Goal: Task Accomplishment & Management: Use online tool/utility

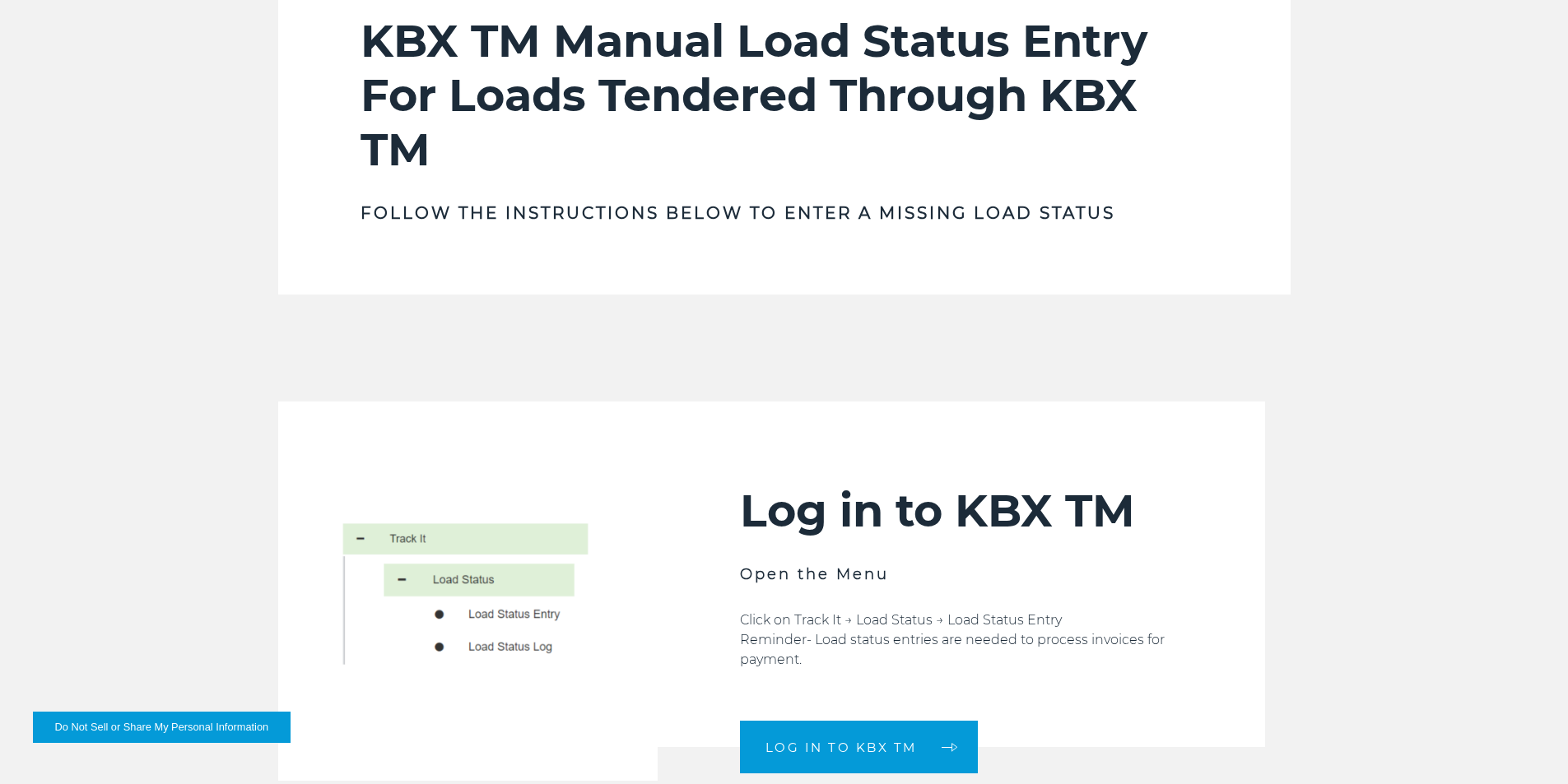
scroll to position [987, 0]
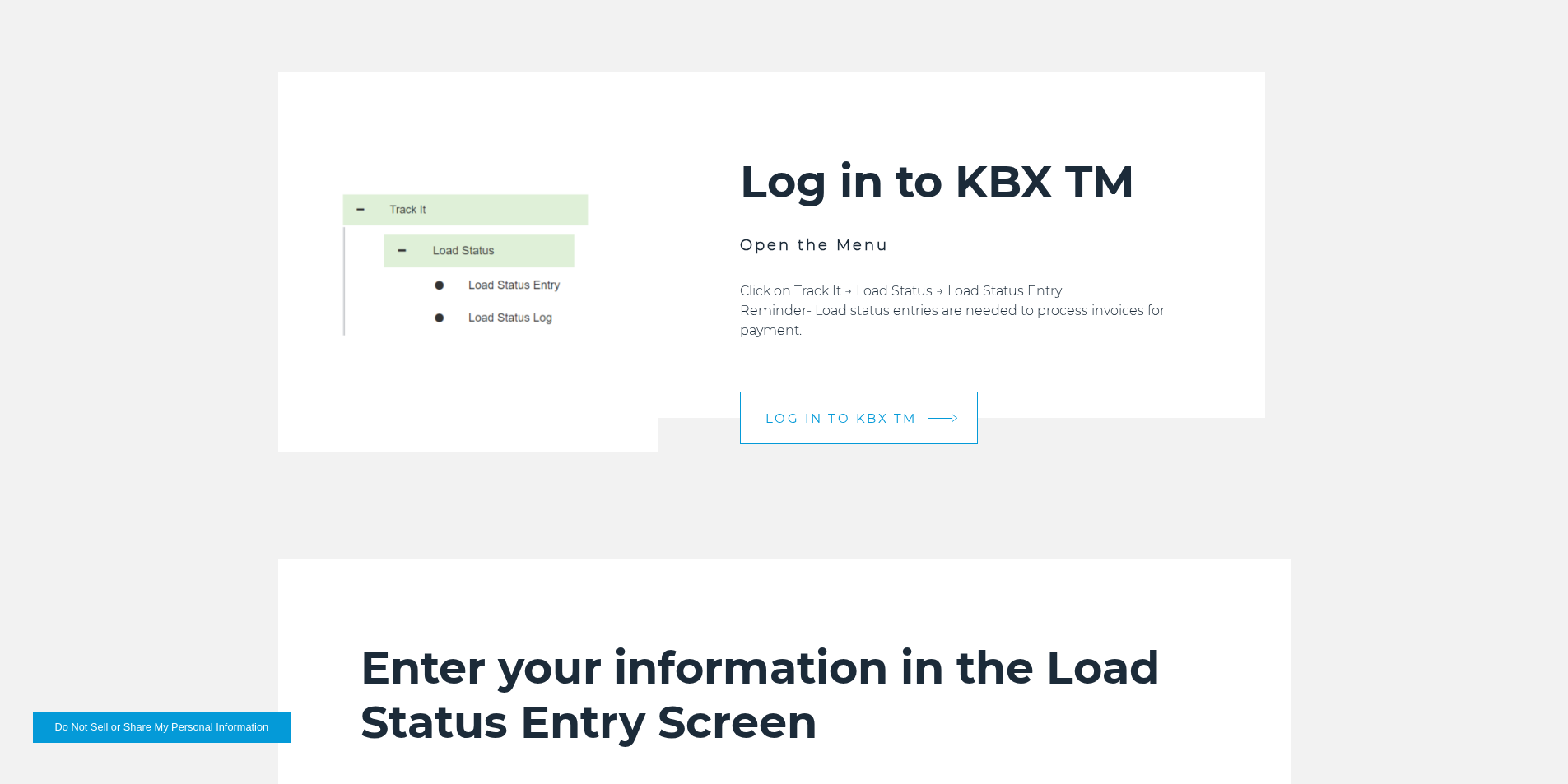
click at [894, 414] on span "LOG IN TO KBX TM" at bounding box center [841, 418] width 151 height 13
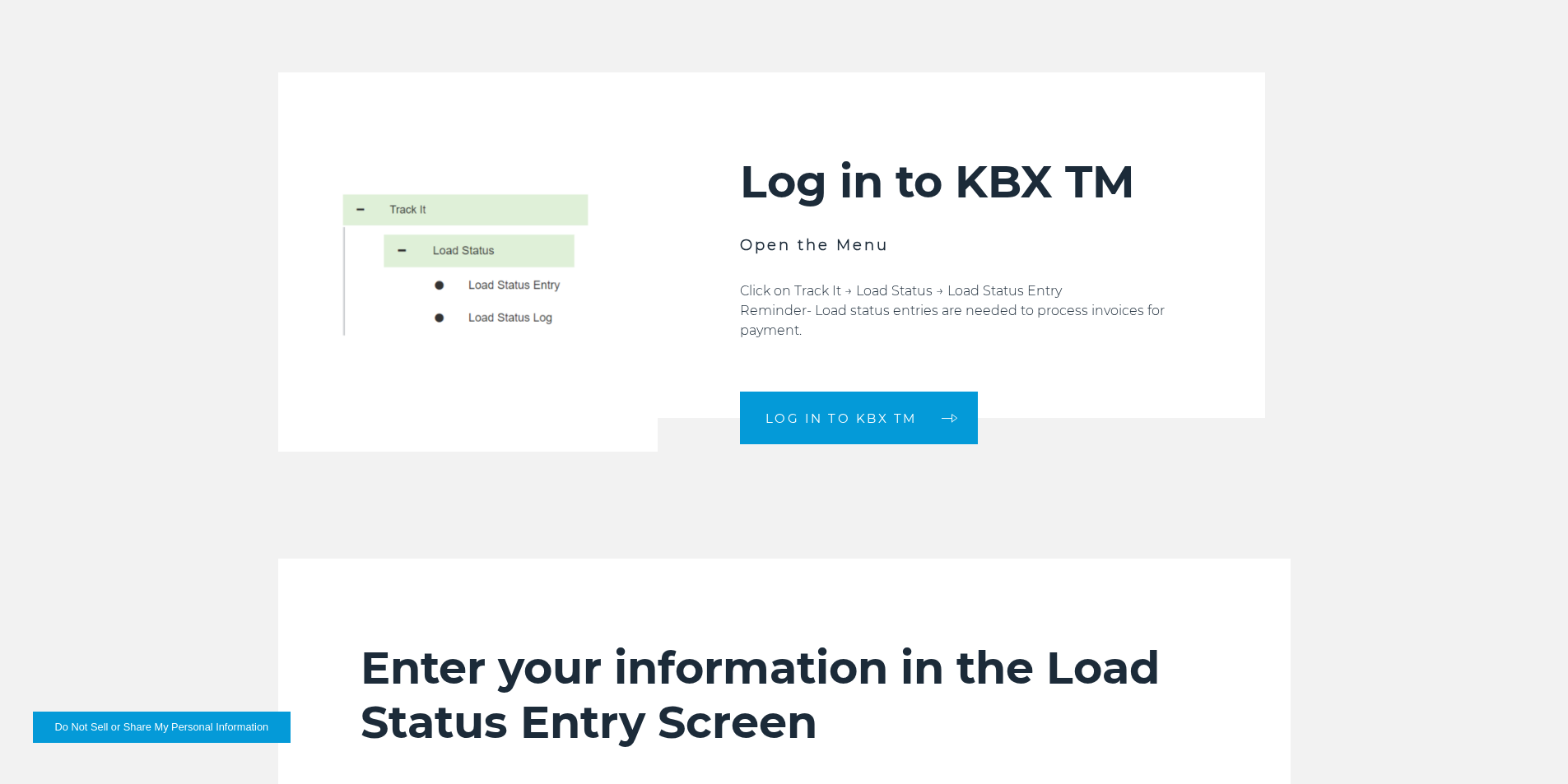
click at [1350, 327] on div "Log in to KBX TM Open the Menu Click on Track It → Load Status → Load Status En…" at bounding box center [784, 262] width 1568 height 379
click at [1422, 95] on div "Log in to KBX TM Open the Menu Click on Track It → Load Status → Load Status En…" at bounding box center [784, 262] width 1568 height 379
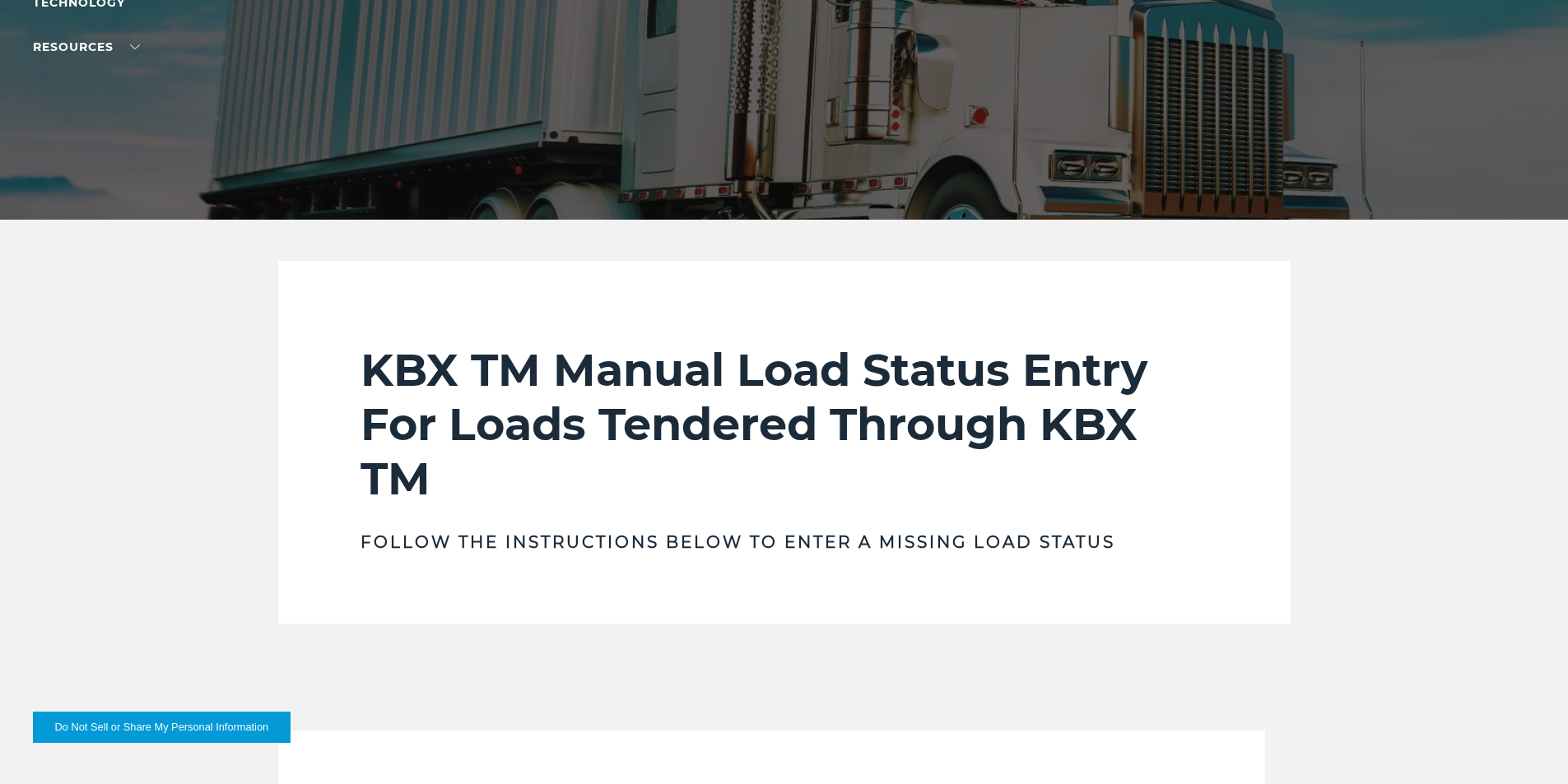
scroll to position [740, 0]
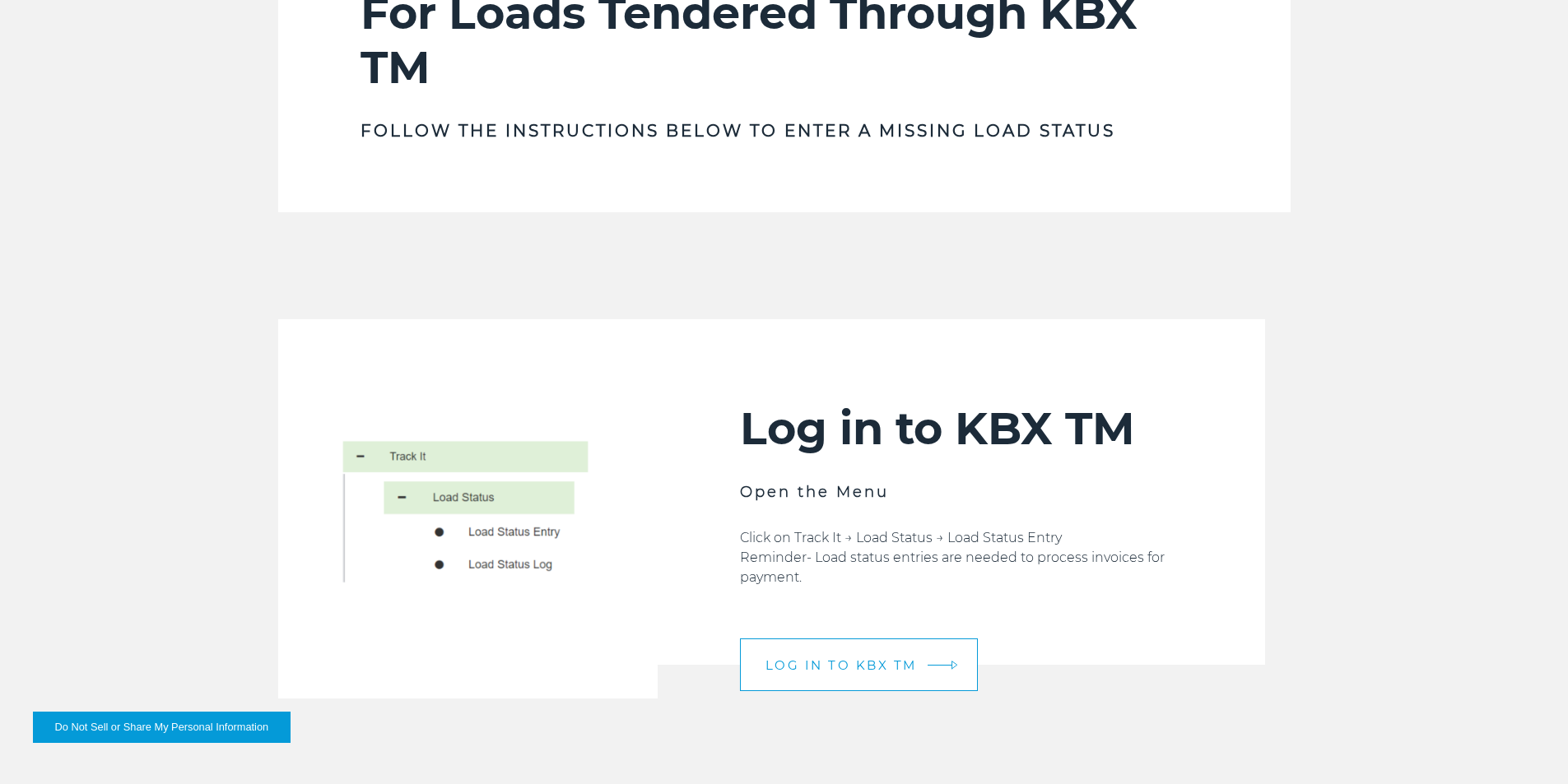
click at [913, 671] on span "LOG IN TO KBX TM" at bounding box center [841, 665] width 151 height 13
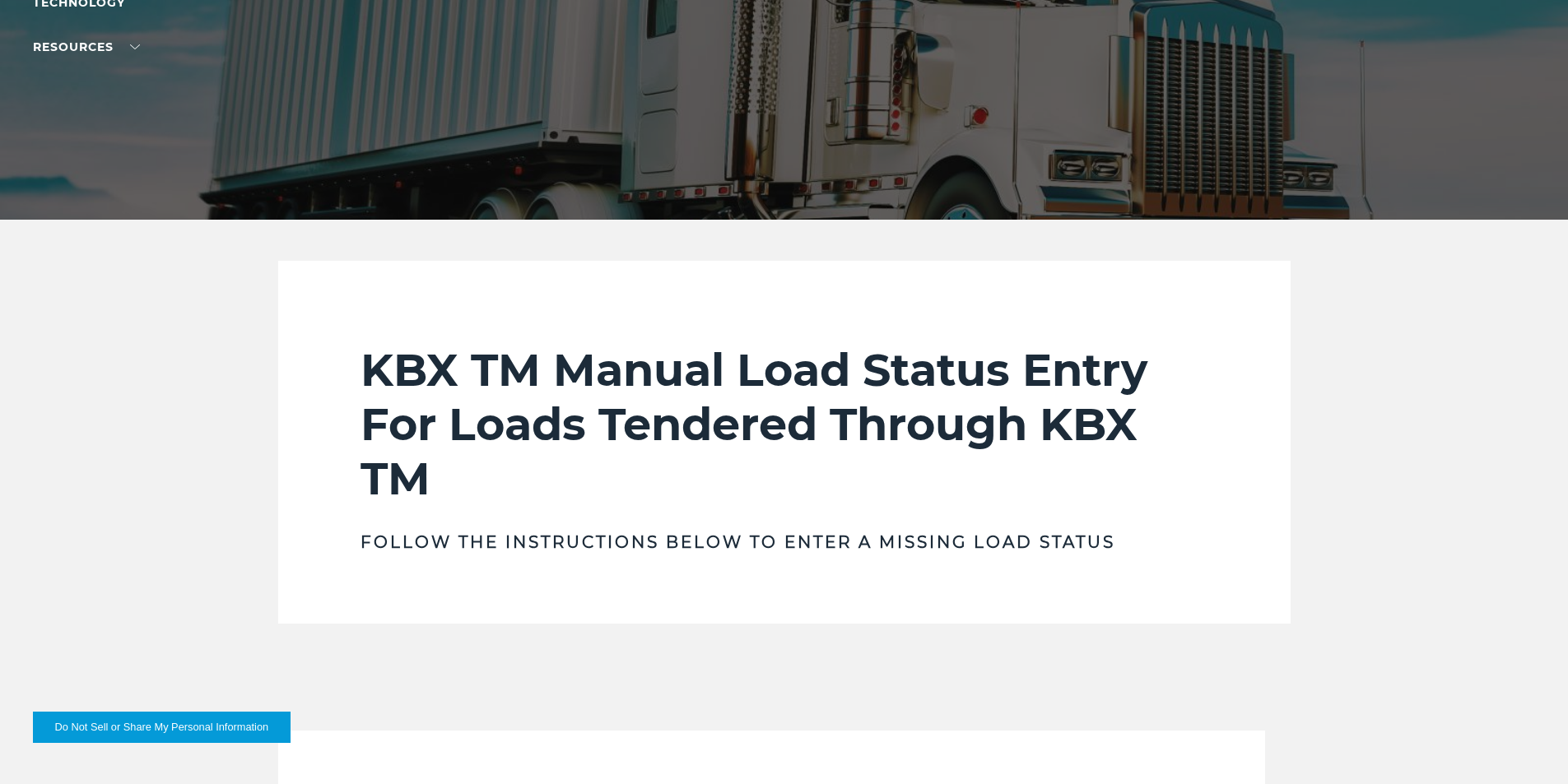
scroll to position [247, 0]
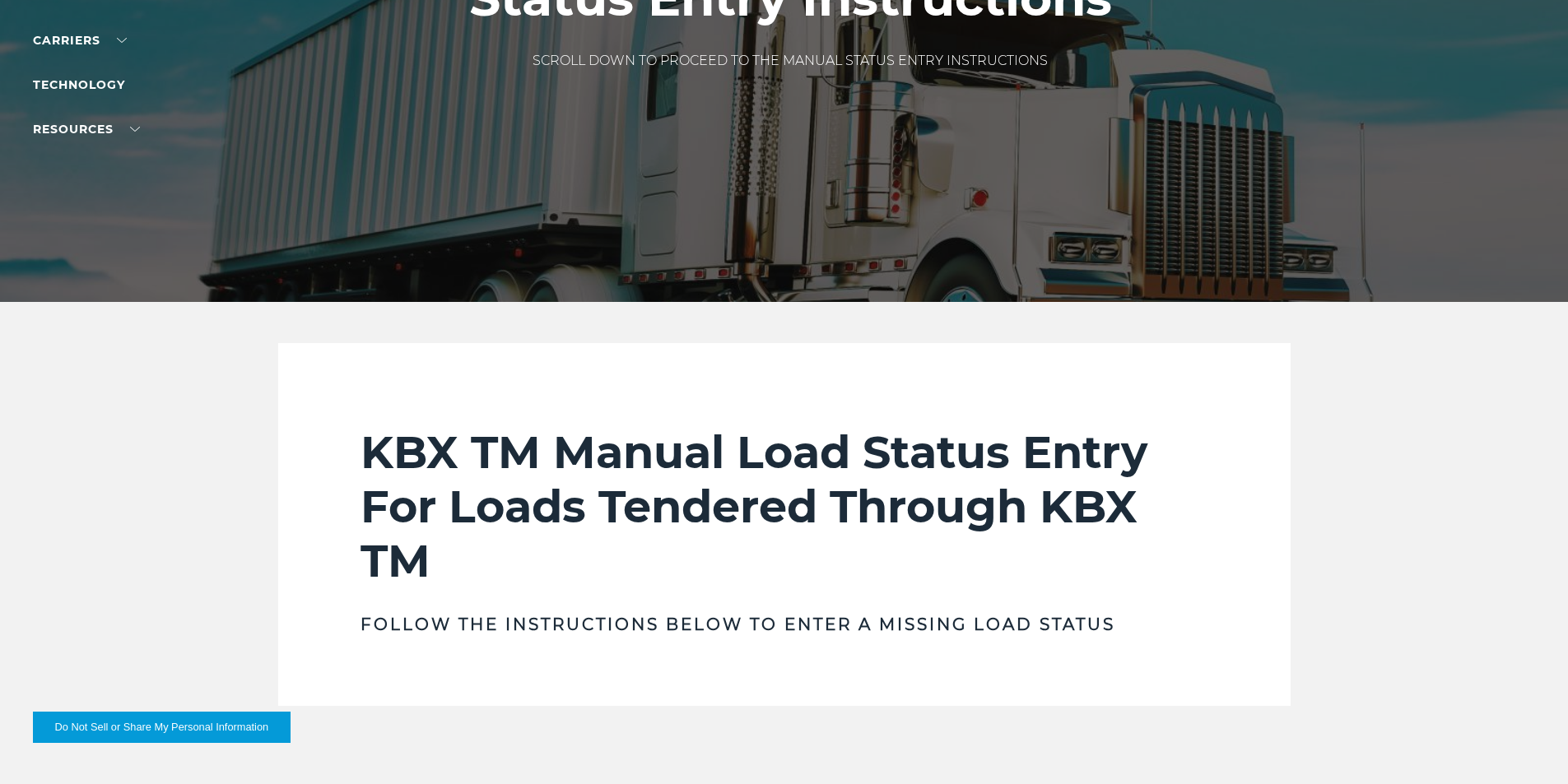
click at [1468, 578] on div "KBX TM Manual Load Status Entry For Loads Tendered Through KBX TM Follow the in…" at bounding box center [784, 524] width 1568 height 362
